Goal: Check status: Check status

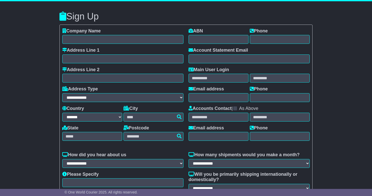
select select "**"
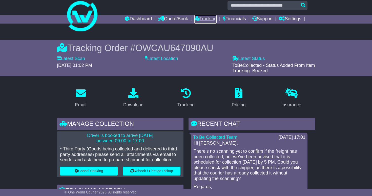
click at [205, 19] on link "Tracking" at bounding box center [205, 19] width 22 height 9
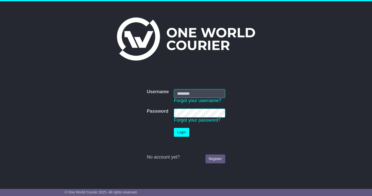
type input "**********"
click at [178, 131] on button "Login" at bounding box center [181, 132] width 15 height 9
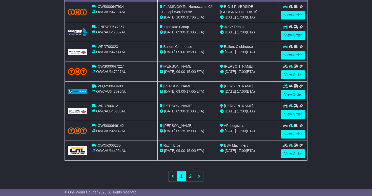
scroll to position [178, 0]
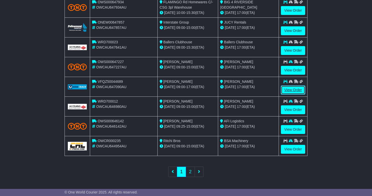
click at [290, 89] on link "View Order" at bounding box center [293, 90] width 24 height 9
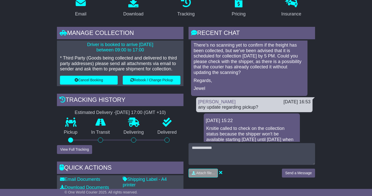
scroll to position [98, 0]
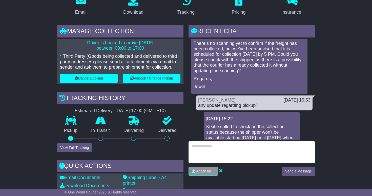
click at [274, 155] on textarea at bounding box center [252, 152] width 127 height 22
type textarea "**********"
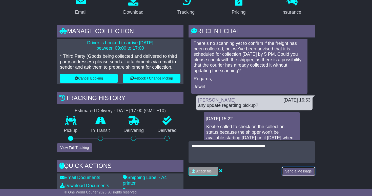
click at [307, 170] on button "Send a Message" at bounding box center [298, 171] width 33 height 9
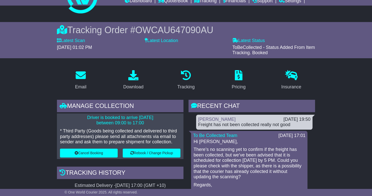
scroll to position [7, 0]
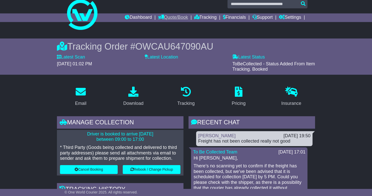
click at [166, 16] on link "Quote/Book" at bounding box center [173, 17] width 30 height 9
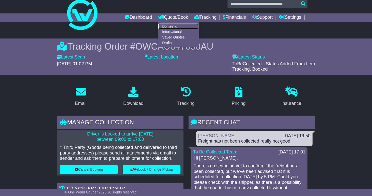
click at [165, 25] on link "Domestic" at bounding box center [178, 27] width 40 height 6
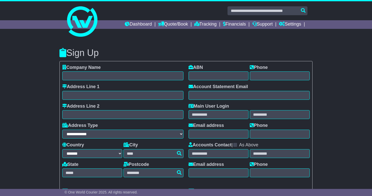
select select "**"
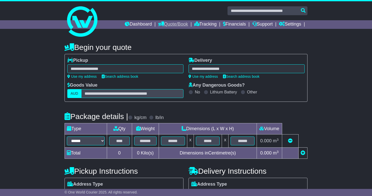
select select
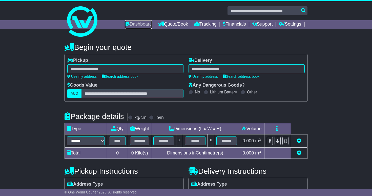
click at [131, 24] on link "Dashboard" at bounding box center [138, 24] width 27 height 9
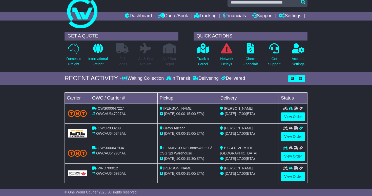
scroll to position [3, 0]
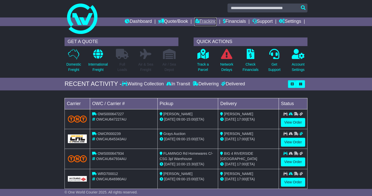
click at [198, 22] on link "Tracking" at bounding box center [205, 21] width 22 height 9
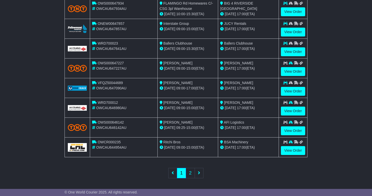
scroll to position [178, 0]
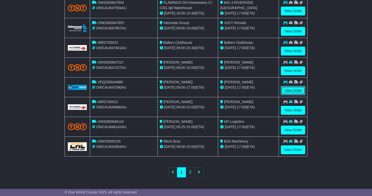
click at [291, 89] on link "View Order" at bounding box center [293, 90] width 24 height 9
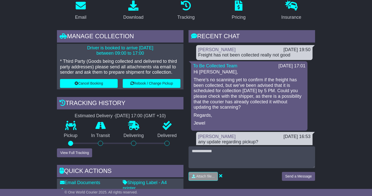
scroll to position [95, 0]
